Goal: Check status

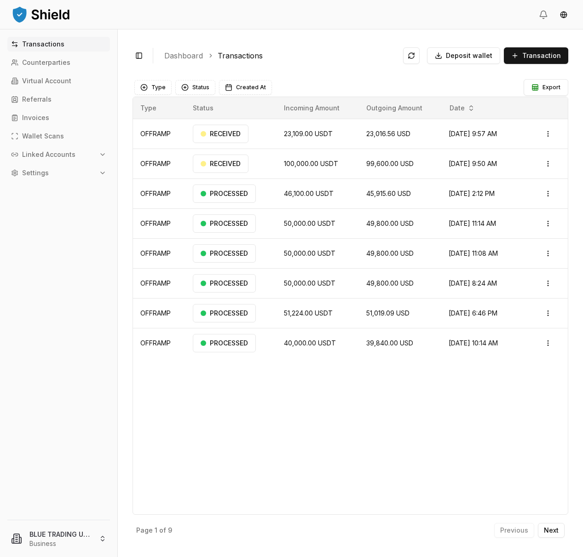
click at [48, 46] on p "Transactions" at bounding box center [43, 44] width 42 height 6
click at [300, 195] on span "31,100.00 USDT" at bounding box center [307, 194] width 47 height 8
click at [553, 195] on html "Transactions Counterparties Virtual Account Referrals Invoices Wallet Scans Lin…" at bounding box center [291, 278] width 583 height 557
click at [542, 228] on div "View Details" at bounding box center [521, 230] width 71 height 13
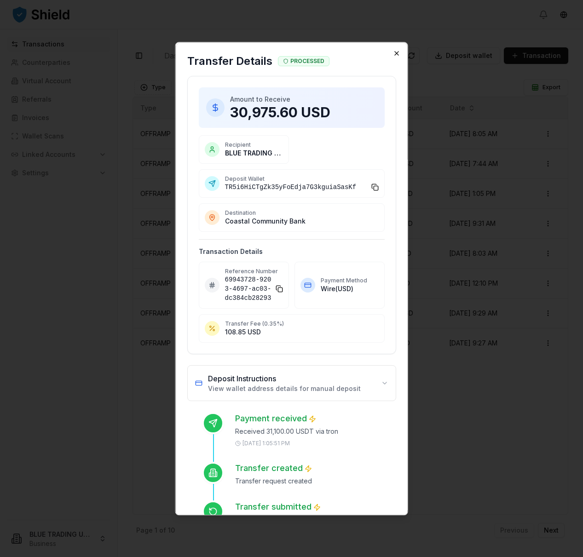
click at [396, 53] on icon "button" at bounding box center [396, 53] width 7 height 7
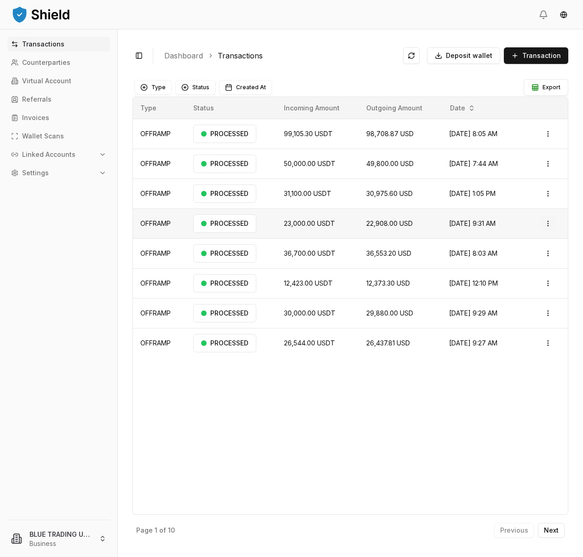
click at [554, 223] on html "Transactions Counterparties Virtual Account Referrals Invoices Wallet Scans Lin…" at bounding box center [291, 278] width 583 height 557
click at [533, 260] on p "View Details" at bounding box center [521, 261] width 34 height 6
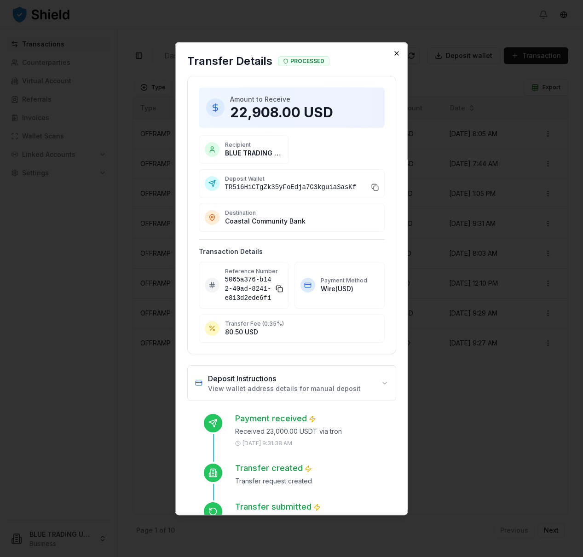
click at [398, 52] on icon "button" at bounding box center [397, 54] width 4 height 4
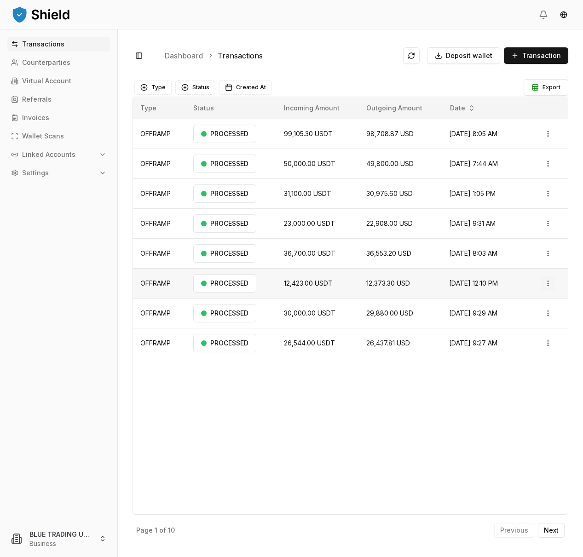
click at [549, 283] on html "Transactions Counterparties Virtual Account Referrals Invoices Wallet Scans Lin…" at bounding box center [291, 278] width 583 height 557
click at [533, 320] on p "View Details" at bounding box center [521, 321] width 34 height 6
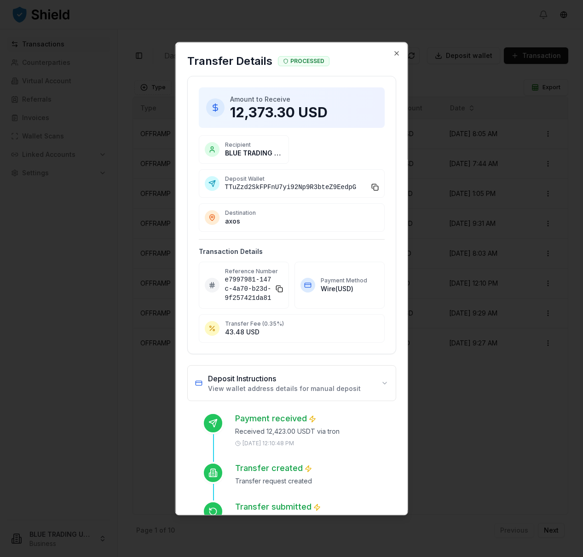
click at [397, 51] on icon "button" at bounding box center [396, 53] width 7 height 7
